Goal: Information Seeking & Learning: Find contact information

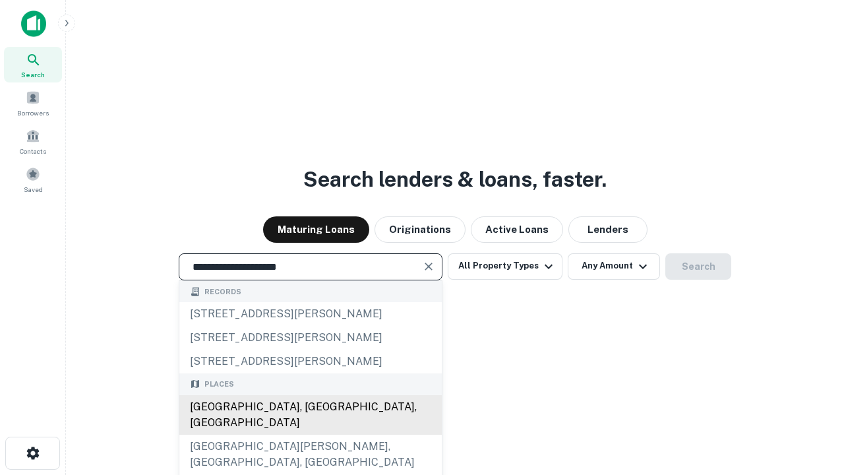
click at [310, 434] on div "[GEOGRAPHIC_DATA], [GEOGRAPHIC_DATA], [GEOGRAPHIC_DATA]" at bounding box center [310, 415] width 262 height 40
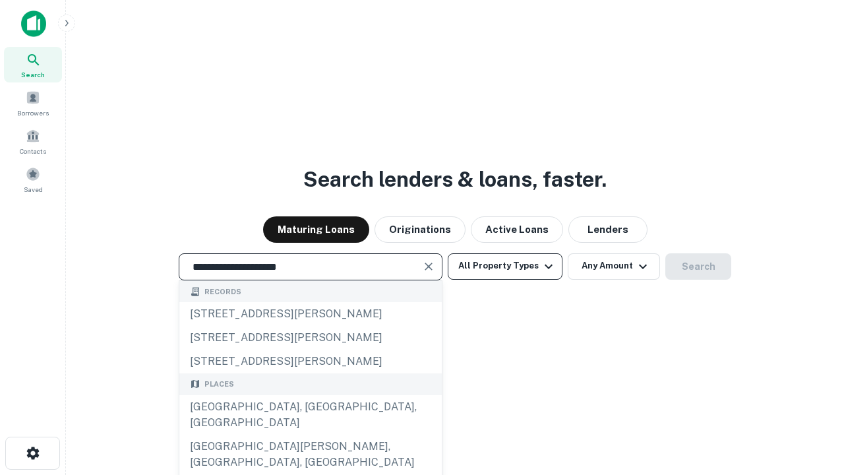
type input "**********"
click at [505, 266] on button "All Property Types" at bounding box center [505, 266] width 115 height 26
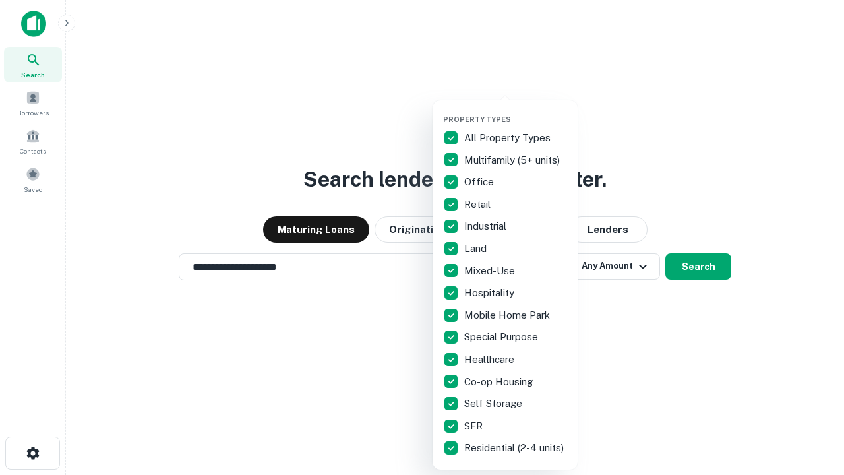
click at [516, 111] on button "button" at bounding box center [515, 111] width 145 height 1
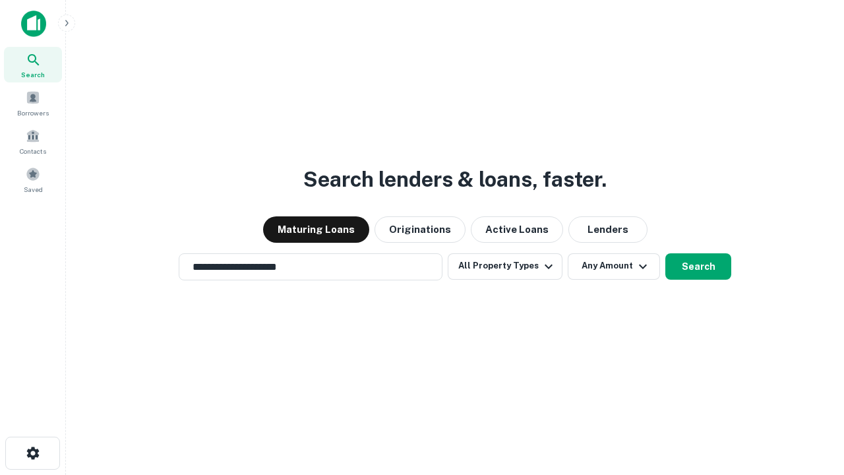
scroll to position [20, 0]
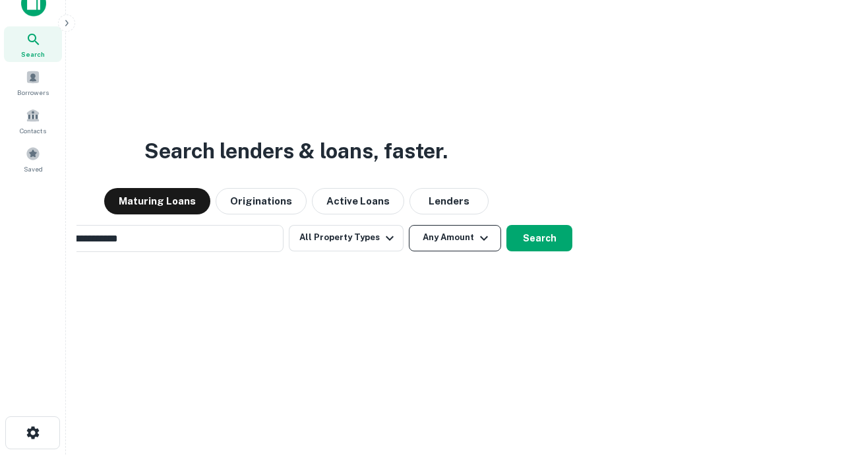
click at [409, 225] on button "Any Amount" at bounding box center [455, 238] width 92 height 26
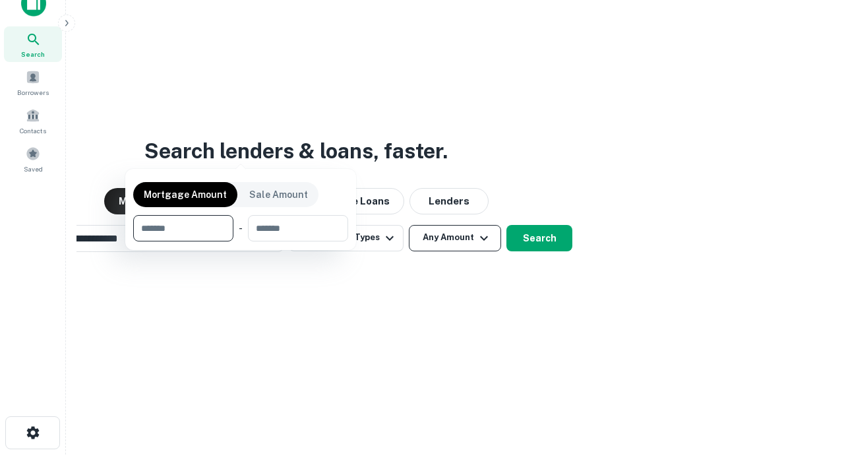
scroll to position [21, 0]
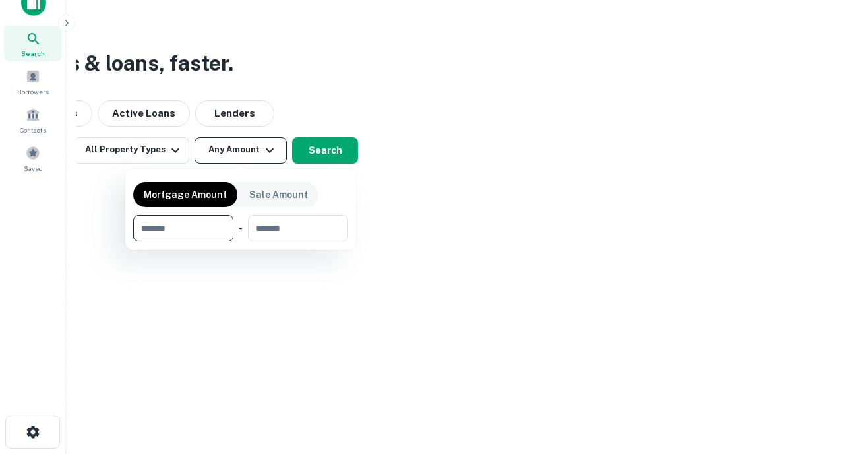
type input "*******"
click at [241, 241] on button "button" at bounding box center [240, 241] width 215 height 1
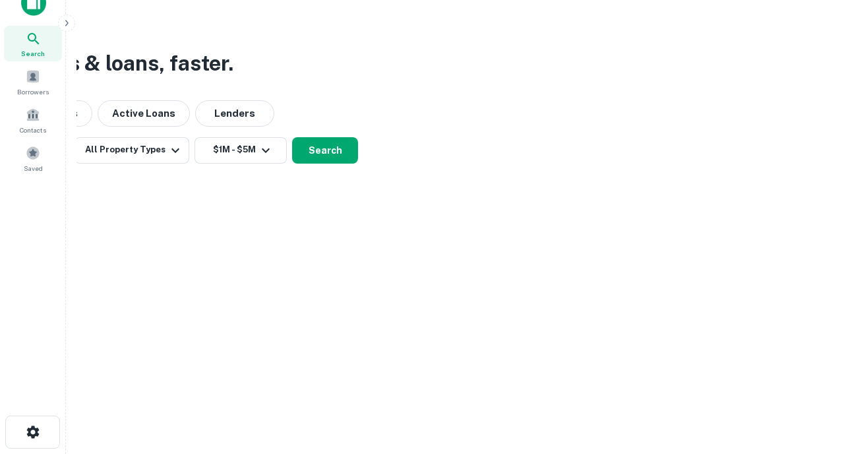
scroll to position [8, 243]
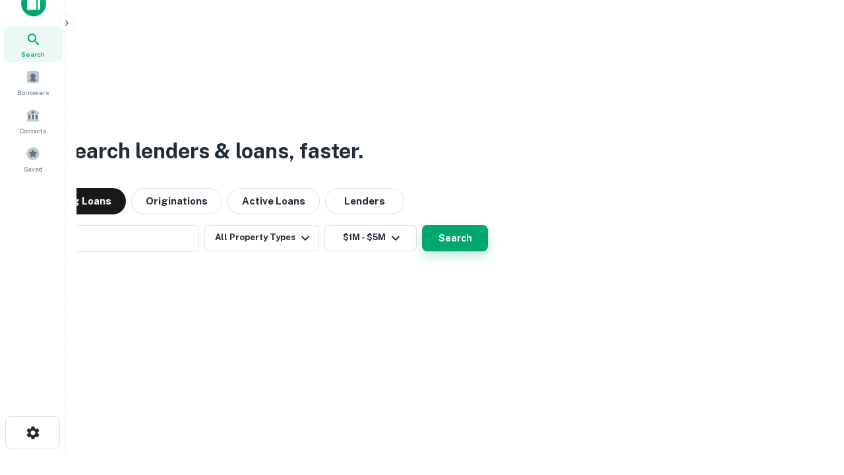
click at [422, 225] on button "Search" at bounding box center [455, 238] width 66 height 26
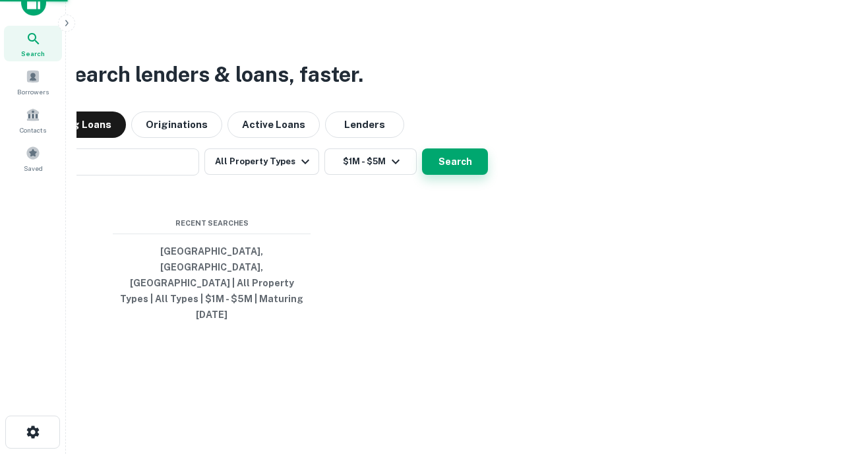
scroll to position [35, 373]
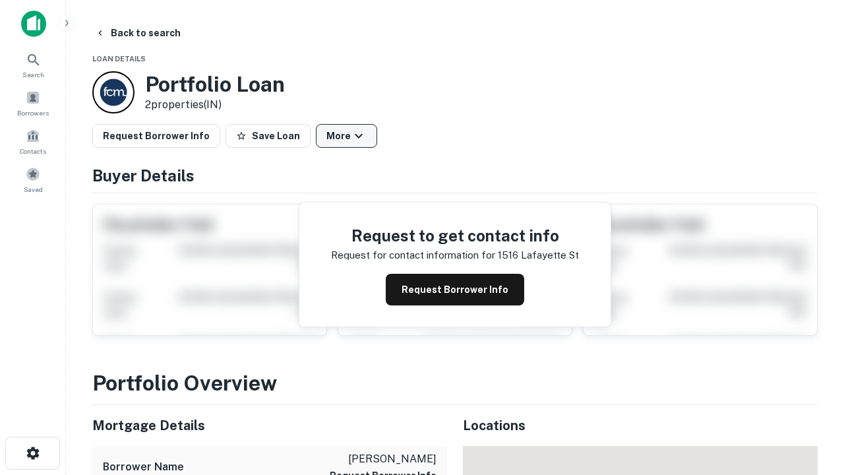
click at [346, 136] on button "More" at bounding box center [346, 136] width 61 height 24
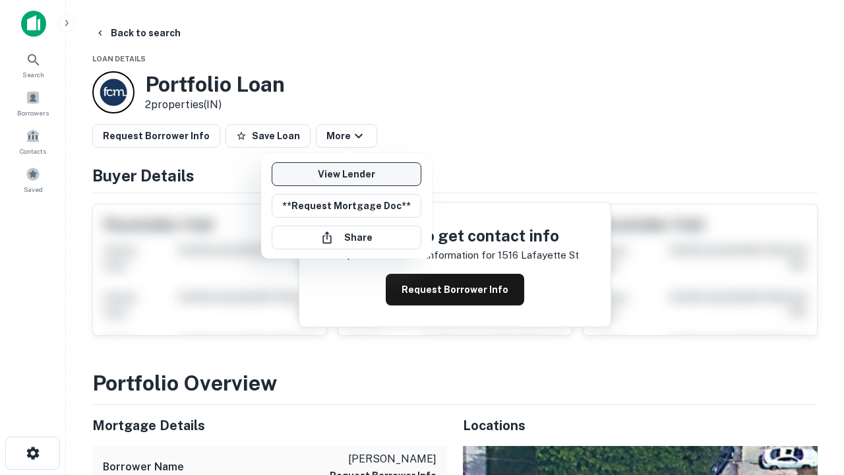
click at [346, 174] on link "View Lender" at bounding box center [347, 174] width 150 height 24
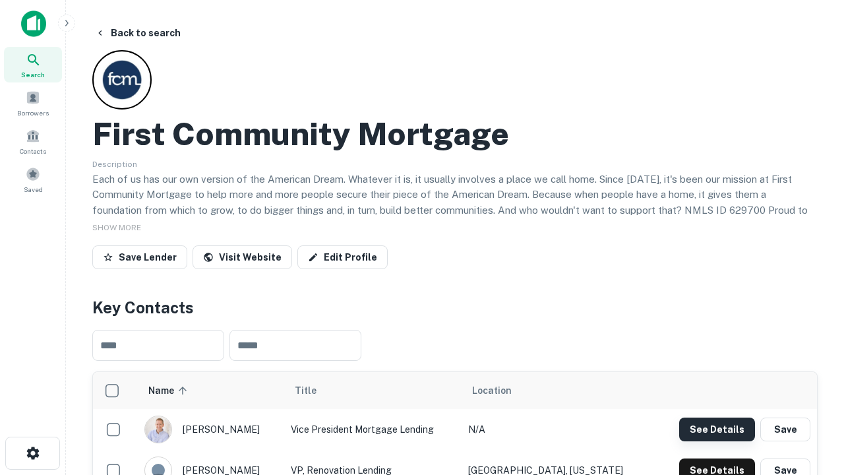
click at [717, 429] on button "See Details" at bounding box center [717, 429] width 76 height 24
click at [32, 453] on icon "button" at bounding box center [33, 453] width 16 height 16
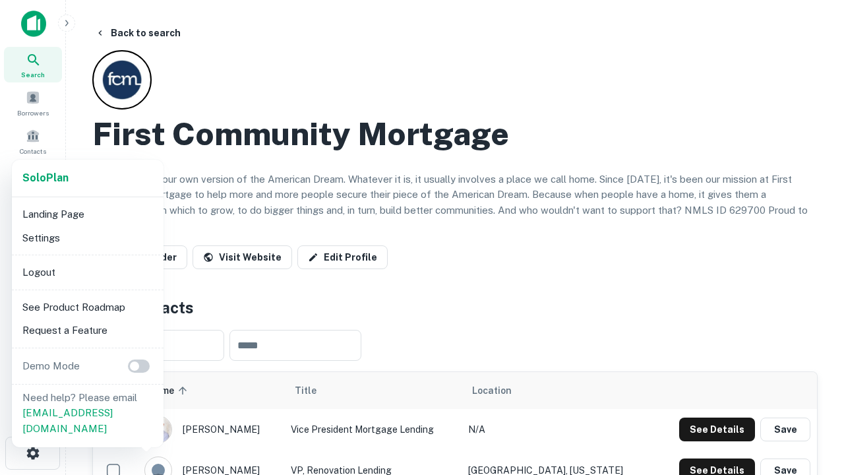
click at [87, 272] on li "Logout" at bounding box center [87, 272] width 141 height 24
